Goal: Find contact information: Find contact information

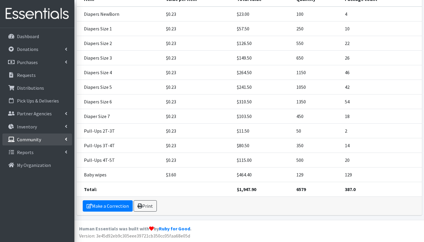
scroll to position [120, 0]
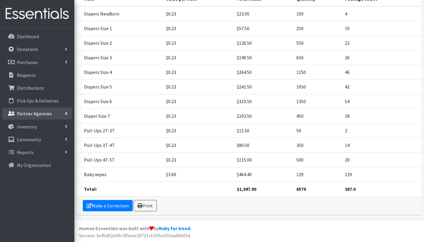
click at [29, 110] on p "Partner Agencies" at bounding box center [34, 113] width 35 height 6
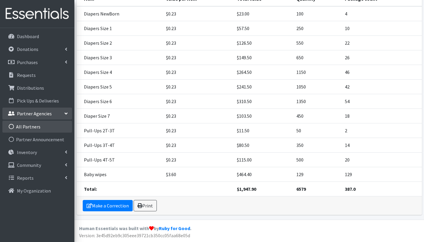
click at [36, 126] on link "All Partners" at bounding box center [37, 127] width 70 height 12
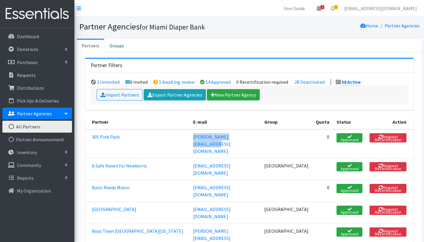
drag, startPoint x: 195, startPoint y: 137, endPoint x: 260, endPoint y: 140, distance: 64.7
click at [260, 140] on tr "305 Pink Pack [PERSON_NAME][EMAIL_ADDRESS][DOMAIN_NAME] 0 Approved Request Rece…" at bounding box center [249, 143] width 329 height 29
copy tr "[PERSON_NAME][EMAIL_ADDRESS][DOMAIN_NAME]"
drag, startPoint x: 197, startPoint y: 171, endPoint x: 262, endPoint y: 172, distance: 64.6
click at [261, 180] on td "[EMAIL_ADDRESS][DOMAIN_NAME]" at bounding box center [225, 191] width 71 height 22
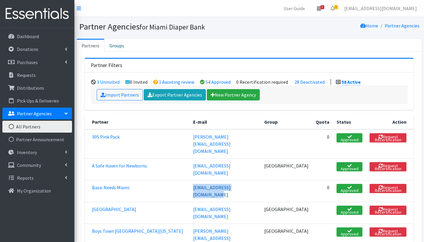
copy link "[EMAIL_ADDRESS][DOMAIN_NAME]"
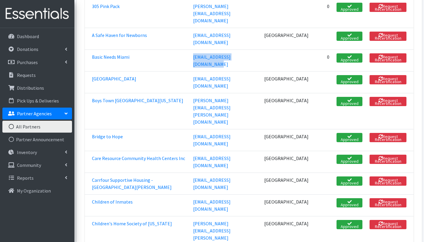
scroll to position [130, 0]
drag, startPoint x: 194, startPoint y: 175, endPoint x: 300, endPoint y: 184, distance: 106.3
copy tr "[EMAIL_ADDRESS][DOMAIN_NAME]"
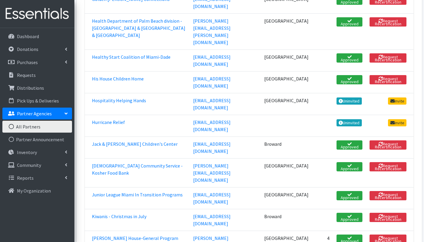
scroll to position [673, 0]
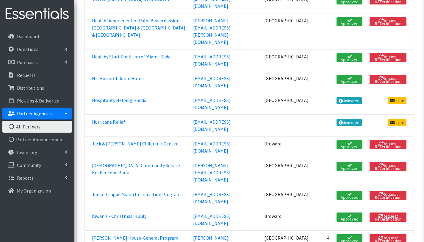
drag, startPoint x: 195, startPoint y: 149, endPoint x: 245, endPoint y: 149, distance: 50.0
copy tr "[EMAIL_ADDRESS][DOMAIN_NAME]"
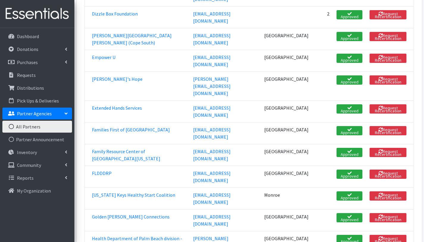
scroll to position [458, 0]
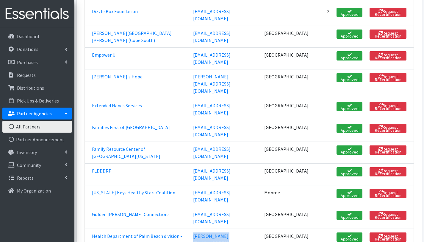
drag, startPoint x: 197, startPoint y: 78, endPoint x: 264, endPoint y: 79, distance: 67.3
click at [261, 228] on td "[PERSON_NAME][EMAIL_ADDRESS][PERSON_NAME][DOMAIN_NAME]" at bounding box center [225, 246] width 71 height 36
copy link "[PERSON_NAME][EMAIL_ADDRESS][PERSON_NAME][DOMAIN_NAME]"
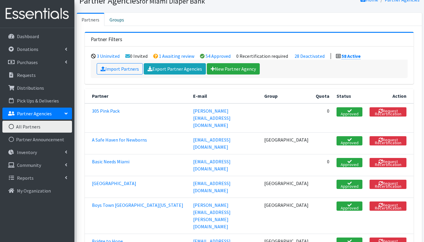
scroll to position [0, 0]
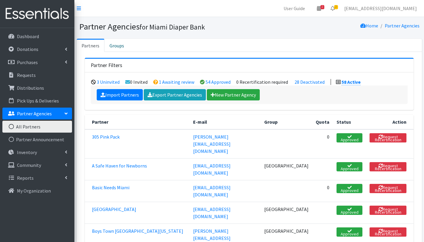
click at [127, 93] on link "Import Partners" at bounding box center [120, 94] width 46 height 11
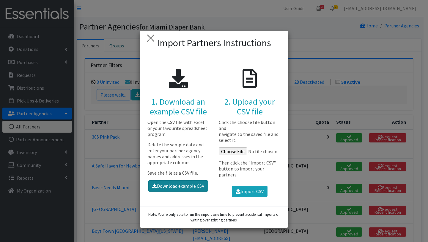
click at [174, 187] on link "Download example CSV" at bounding box center [178, 185] width 60 height 11
click at [151, 40] on button "×" at bounding box center [151, 38] width 17 height 17
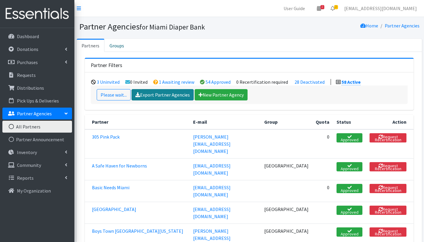
click at [167, 95] on link "Export Partner Agencies" at bounding box center [163, 94] width 62 height 11
